Goal: Find specific page/section: Find specific page/section

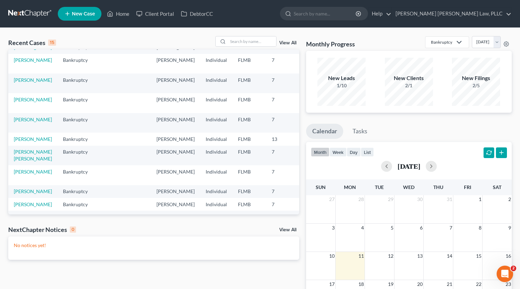
scroll to position [62, 0]
click at [233, 44] on input "search" at bounding box center [252, 41] width 48 height 10
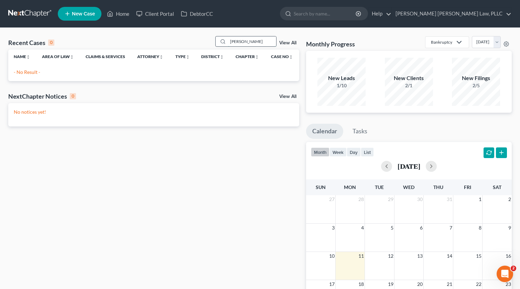
click at [236, 43] on input "[PERSON_NAME]" at bounding box center [252, 41] width 48 height 10
type input "[PERSON_NAME]"
click at [284, 44] on link "View All" at bounding box center [287, 43] width 17 height 5
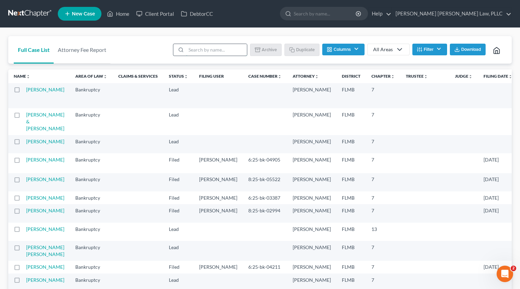
click at [206, 51] on input "search" at bounding box center [216, 50] width 61 height 12
type input "r"
type input "chin"
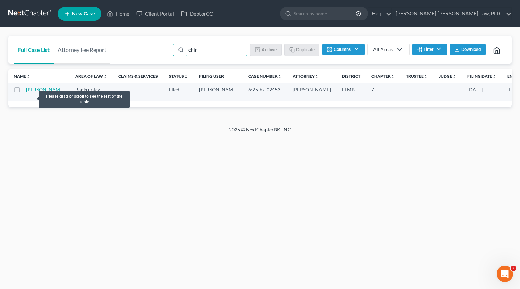
click at [30, 92] on link "[PERSON_NAME]" at bounding box center [45, 90] width 38 height 6
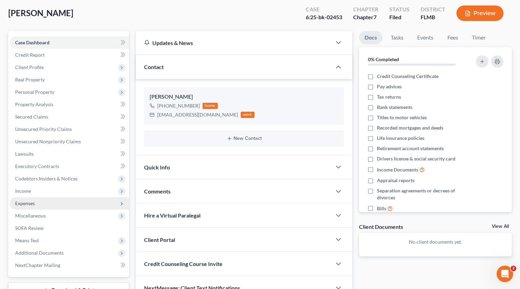
scroll to position [36, 0]
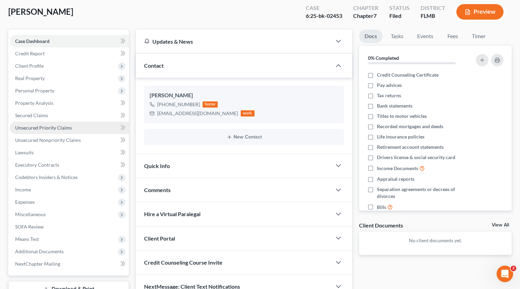
click at [41, 128] on span "Unsecured Priority Claims" at bounding box center [43, 128] width 57 height 6
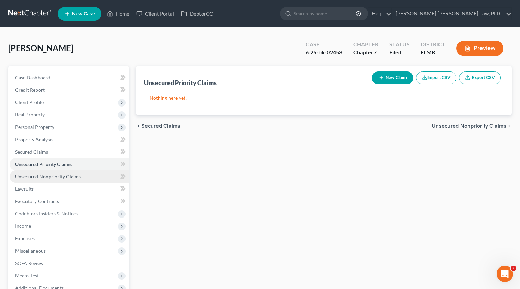
click at [46, 176] on span "Unsecured Nonpriority Claims" at bounding box center [48, 177] width 66 height 6
